Goal: Check status: Verify the current state of an ongoing process or item

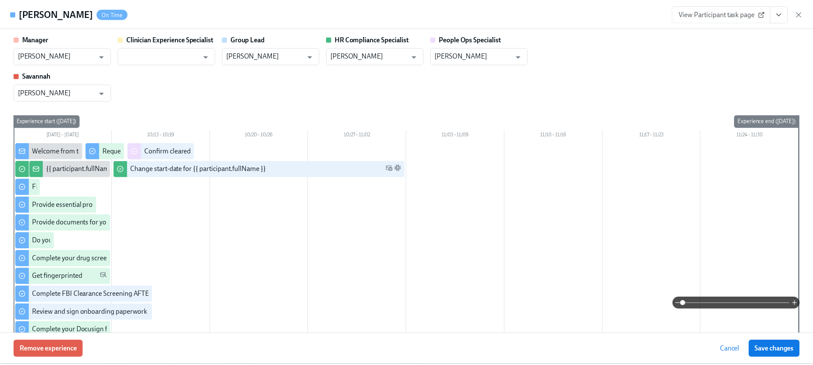
scroll to position [770, 0]
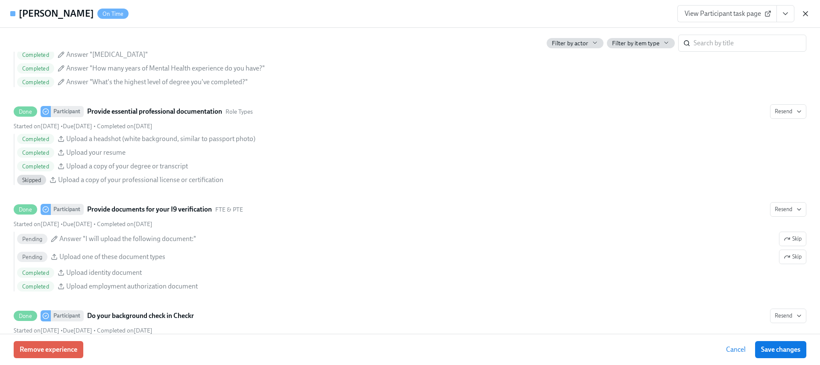
click at [806, 10] on icon "button" at bounding box center [805, 13] width 9 height 9
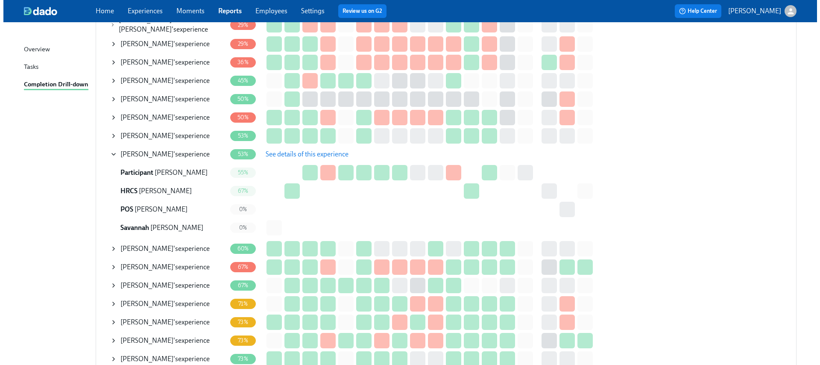
scroll to position [199, 0]
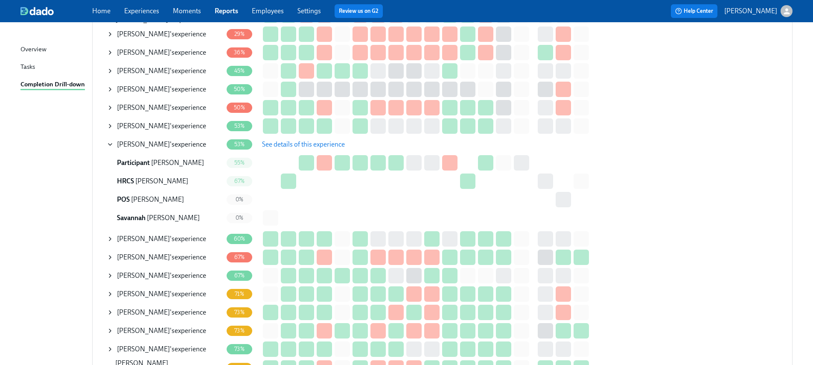
click at [181, 257] on div "[PERSON_NAME] 's experience" at bounding box center [161, 256] width 89 height 9
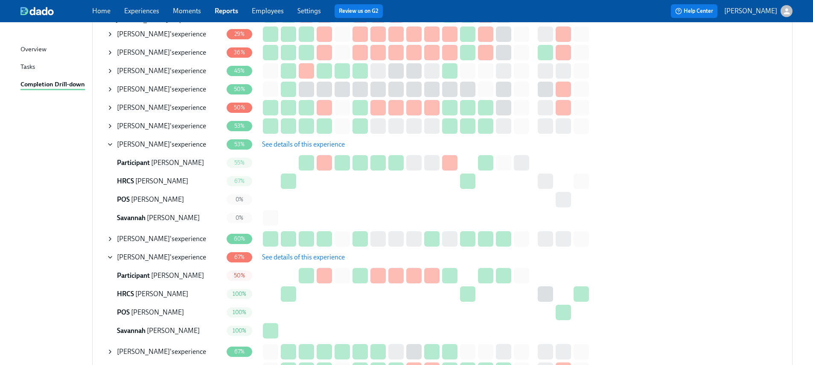
click at [329, 254] on span "See details of this experience" at bounding box center [303, 257] width 83 height 9
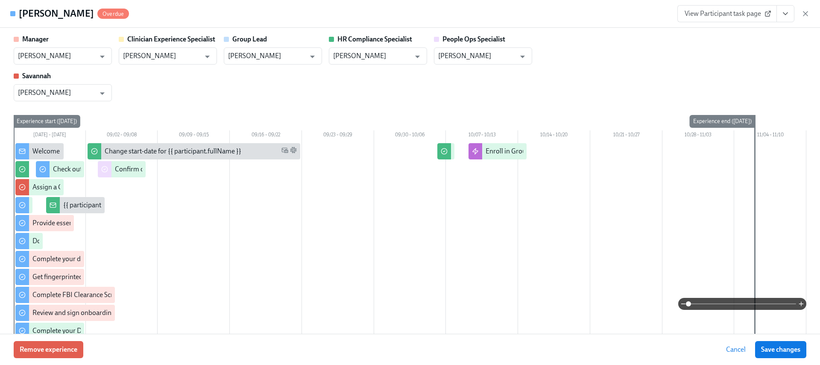
click at [738, 11] on span "View Participant task page" at bounding box center [726, 13] width 85 height 9
